Goal: Check status: Check status

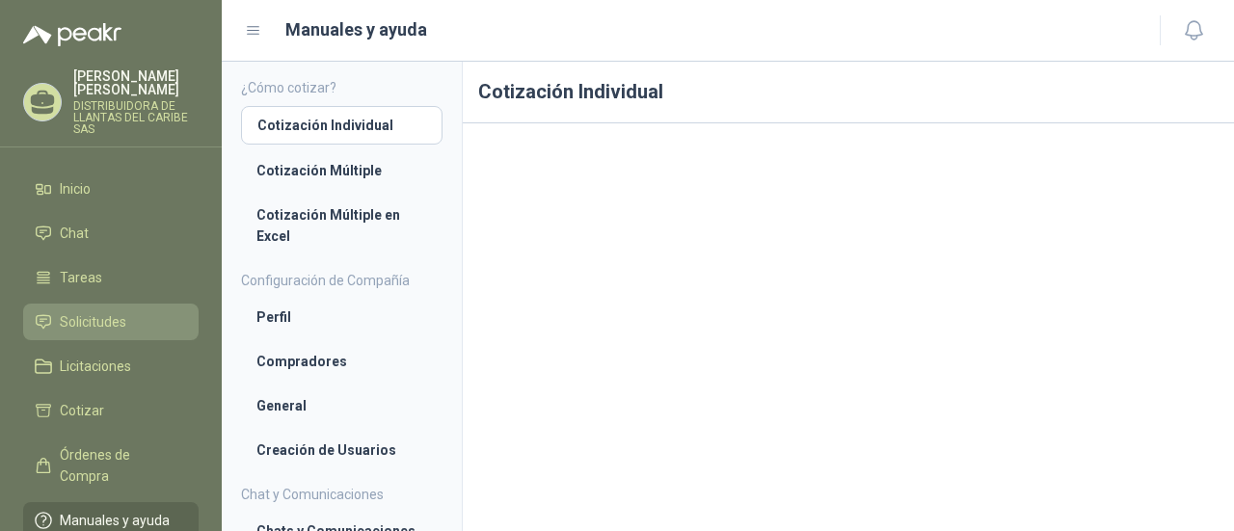
click at [144, 321] on li "Solicitudes" at bounding box center [111, 321] width 152 height 21
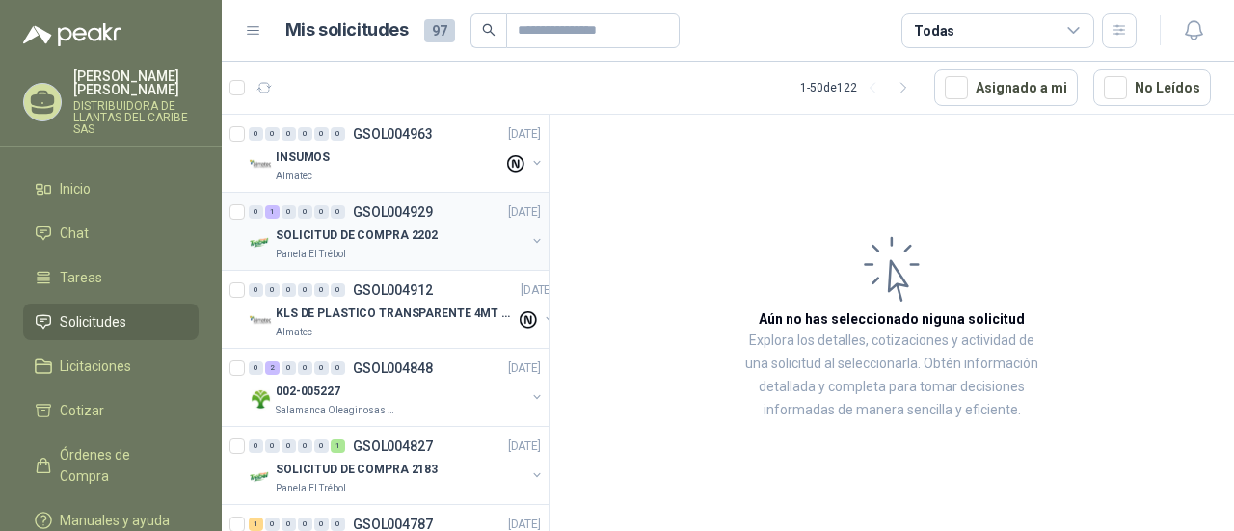
click at [368, 232] on p "SOLICITUD DE COMPRA 2202" at bounding box center [357, 236] width 162 height 18
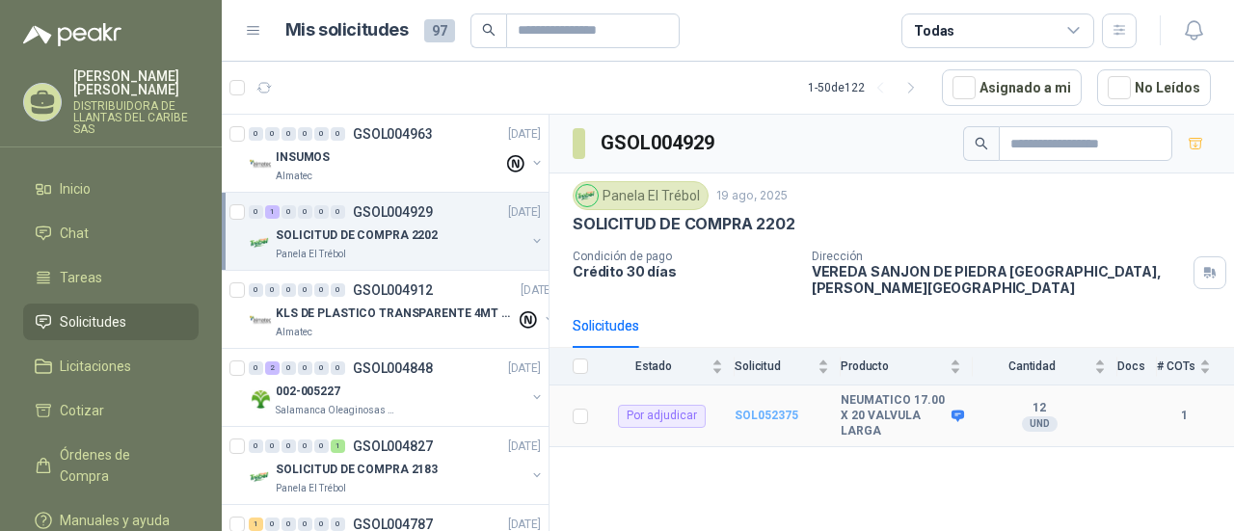
click at [771, 409] on b "SOL052375" at bounding box center [767, 415] width 64 height 13
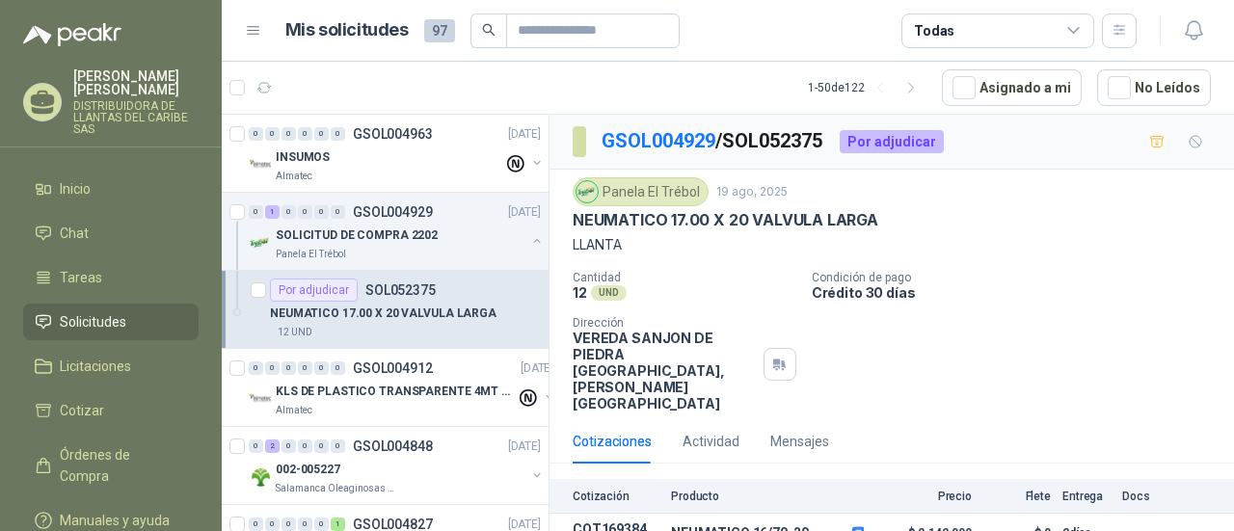
scroll to position [35, 0]
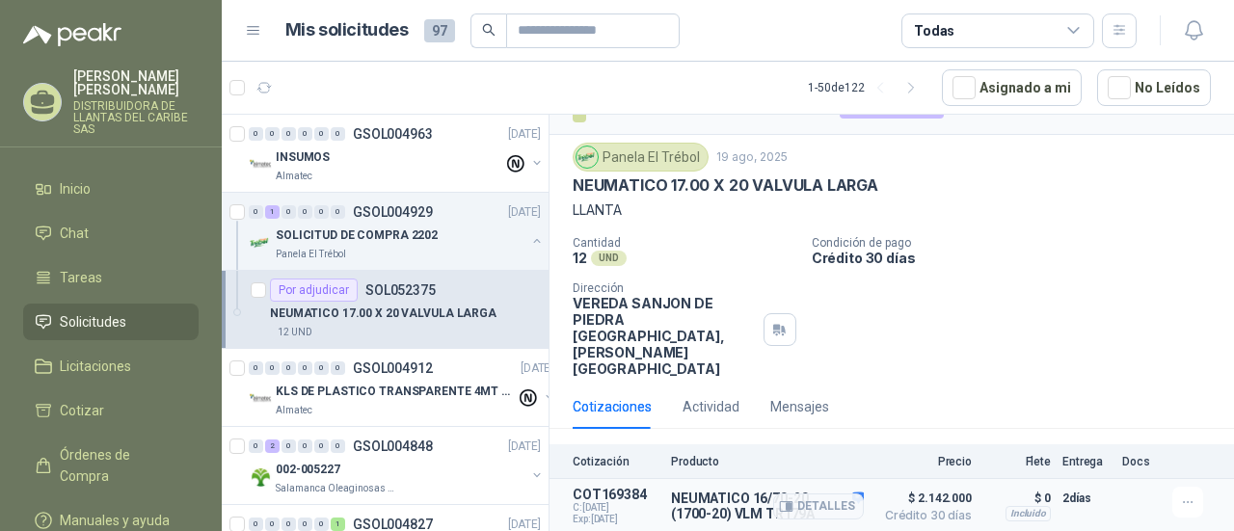
click at [845, 487] on div "Detalles" at bounding box center [818, 506] width 91 height 39
click at [823, 494] on button "Detalles" at bounding box center [818, 507] width 91 height 26
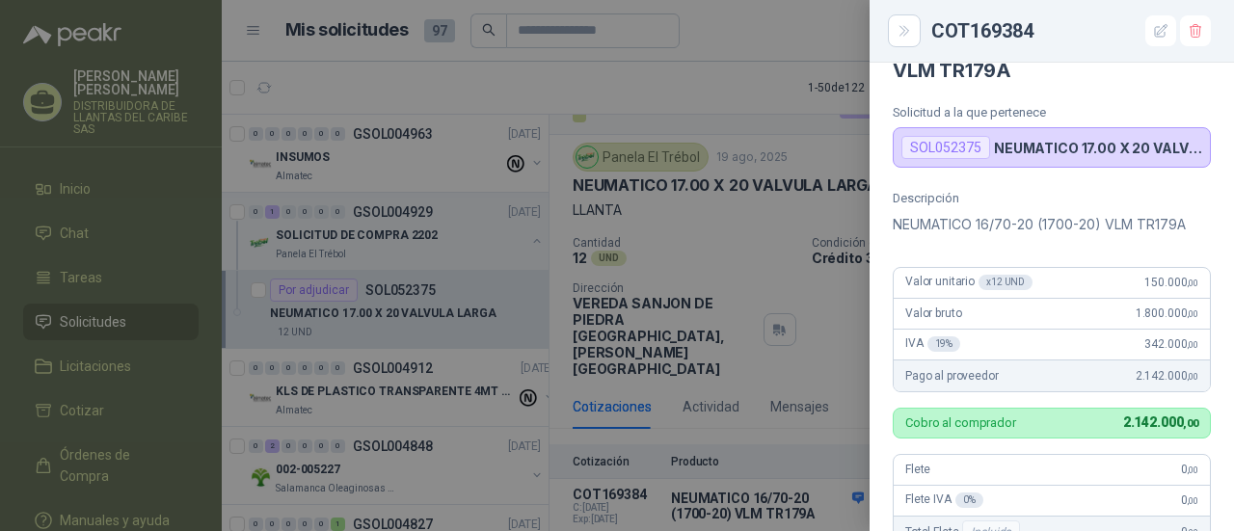
scroll to position [49, 0]
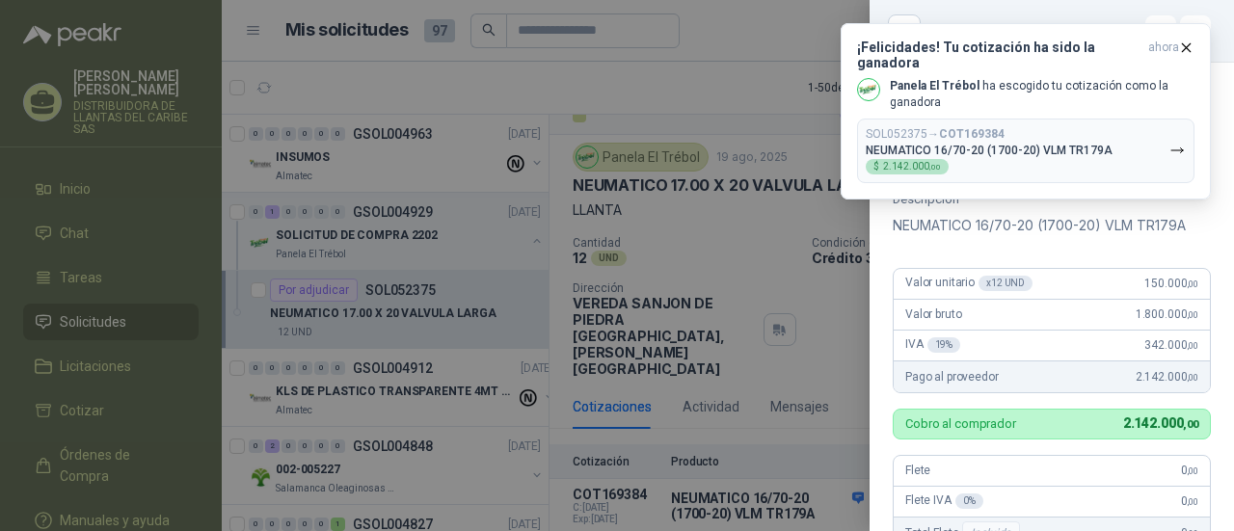
click at [572, 72] on div at bounding box center [617, 265] width 1234 height 531
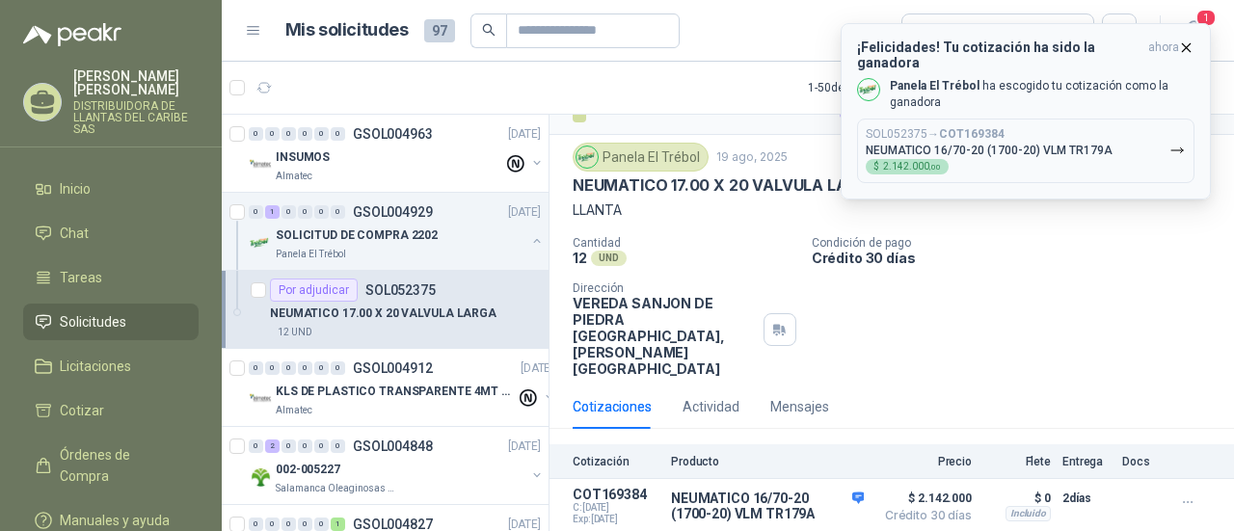
click at [1192, 47] on icon "button" at bounding box center [1186, 48] width 16 height 16
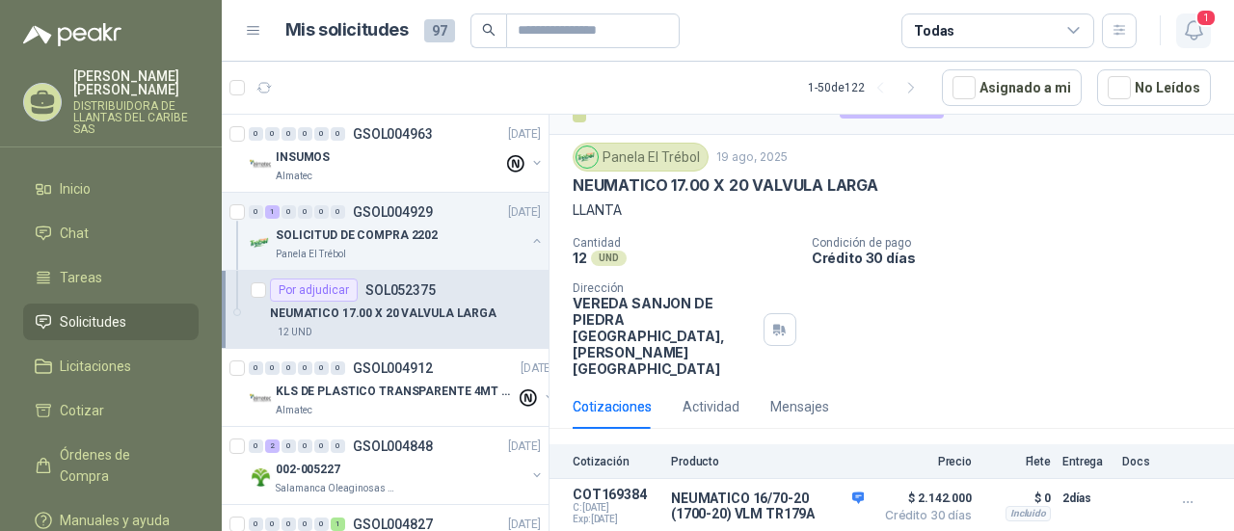
click at [1209, 25] on span "1" at bounding box center [1206, 18] width 21 height 18
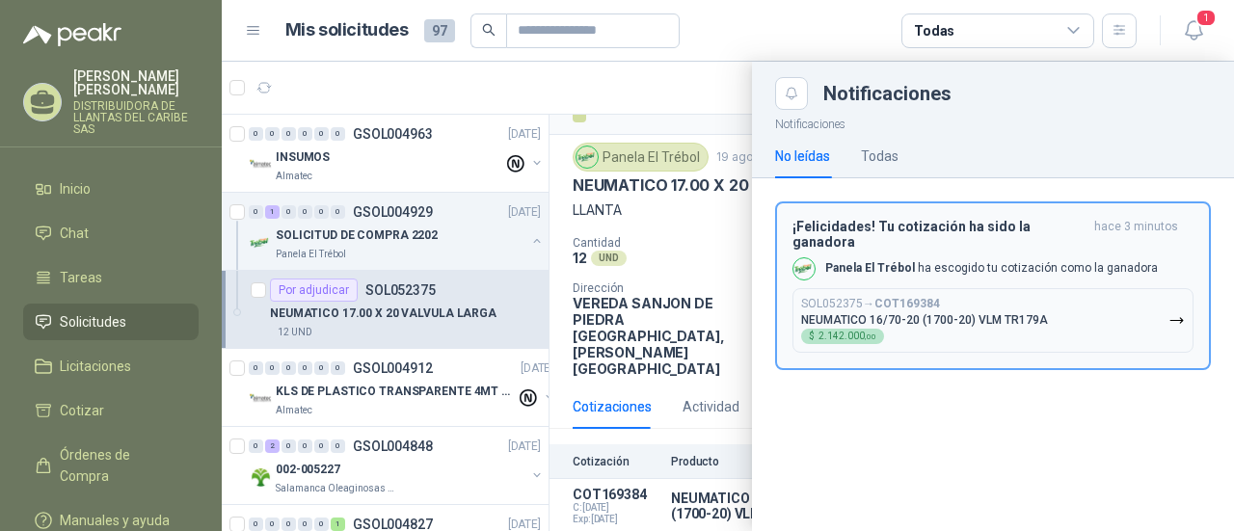
click at [978, 313] on p "NEUMATICO 16/70-20 (1700-20) VLM TR179A" at bounding box center [924, 319] width 247 height 13
